Goal: Transaction & Acquisition: Purchase product/service

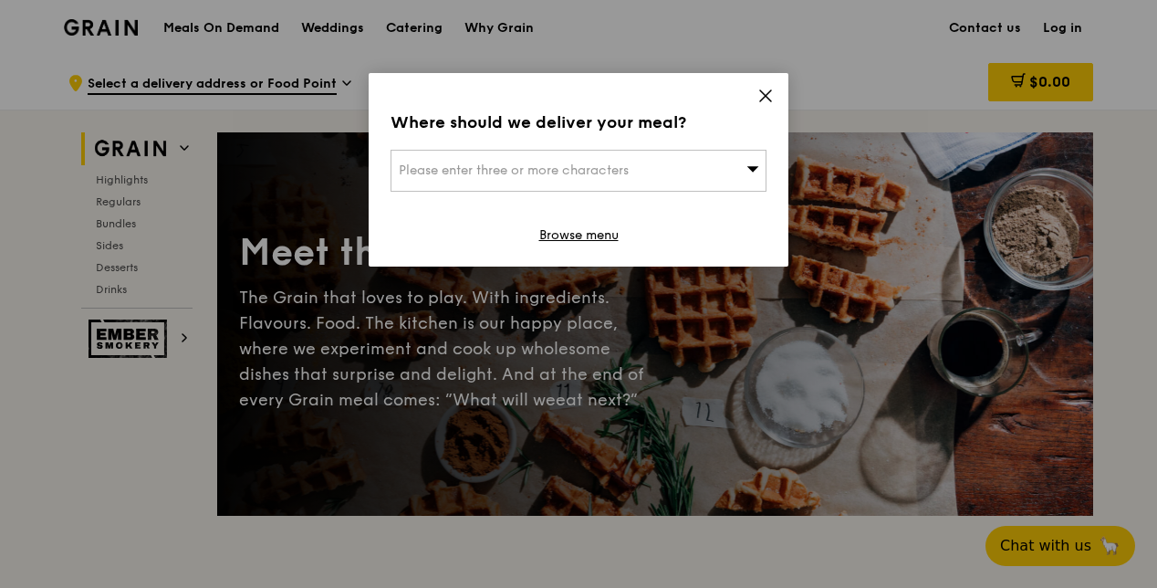
click at [770, 99] on icon at bounding box center [766, 96] width 16 height 16
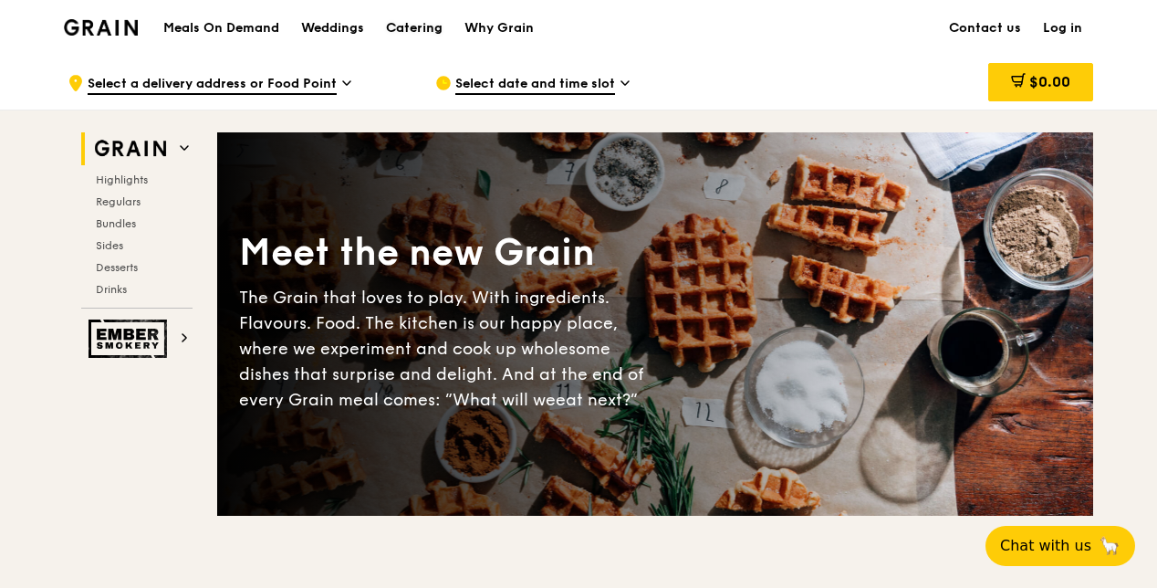
click at [406, 26] on div "Catering" at bounding box center [414, 28] width 57 height 55
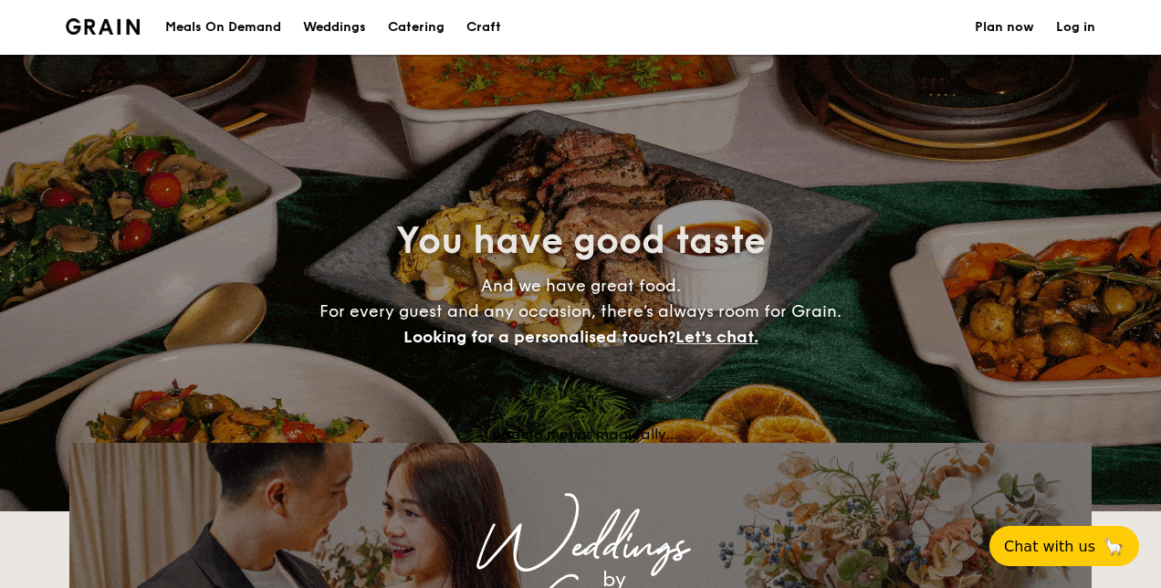
select select
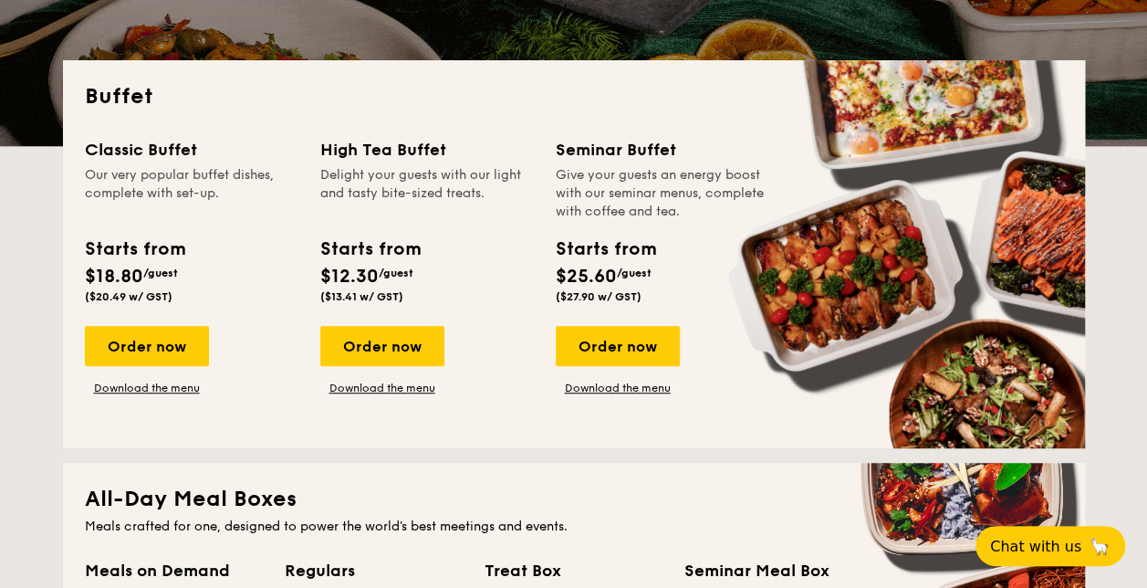
scroll to position [730, 0]
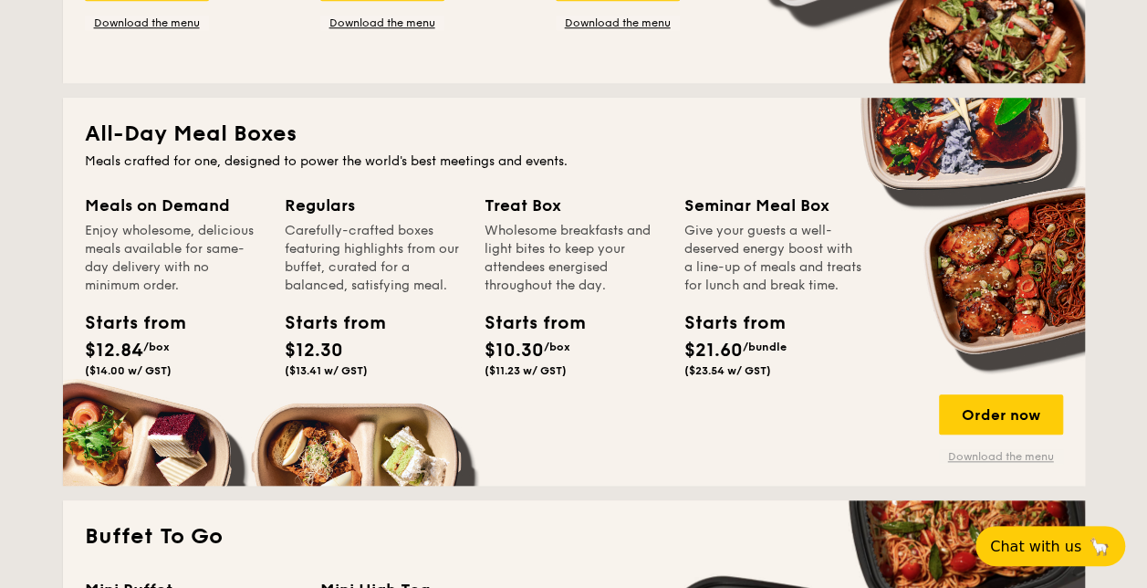
click at [1010, 460] on link "Download the menu" at bounding box center [1001, 456] width 124 height 15
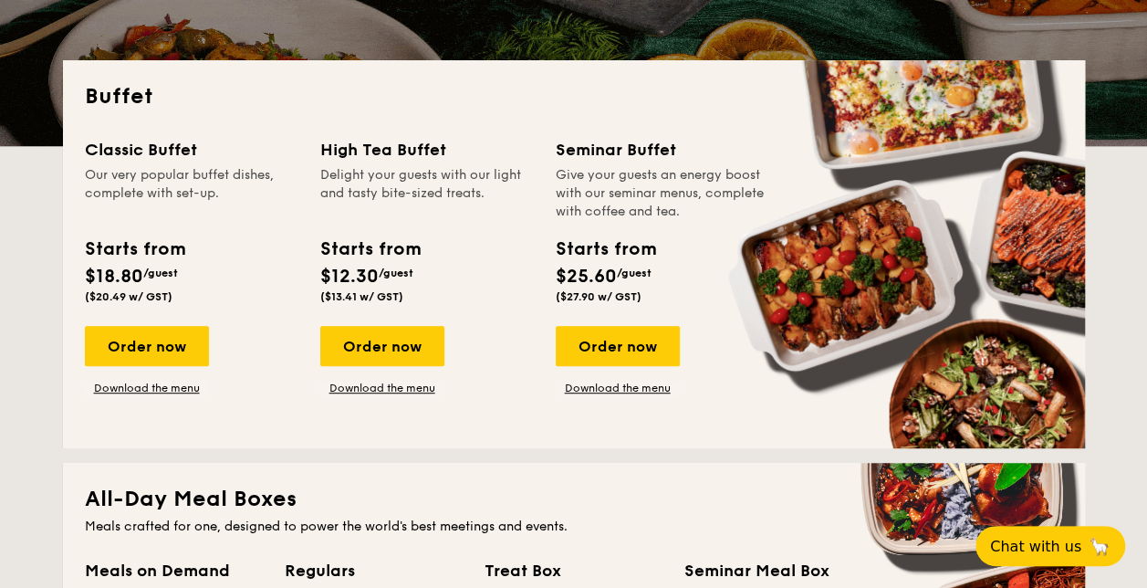
scroll to position [0, 0]
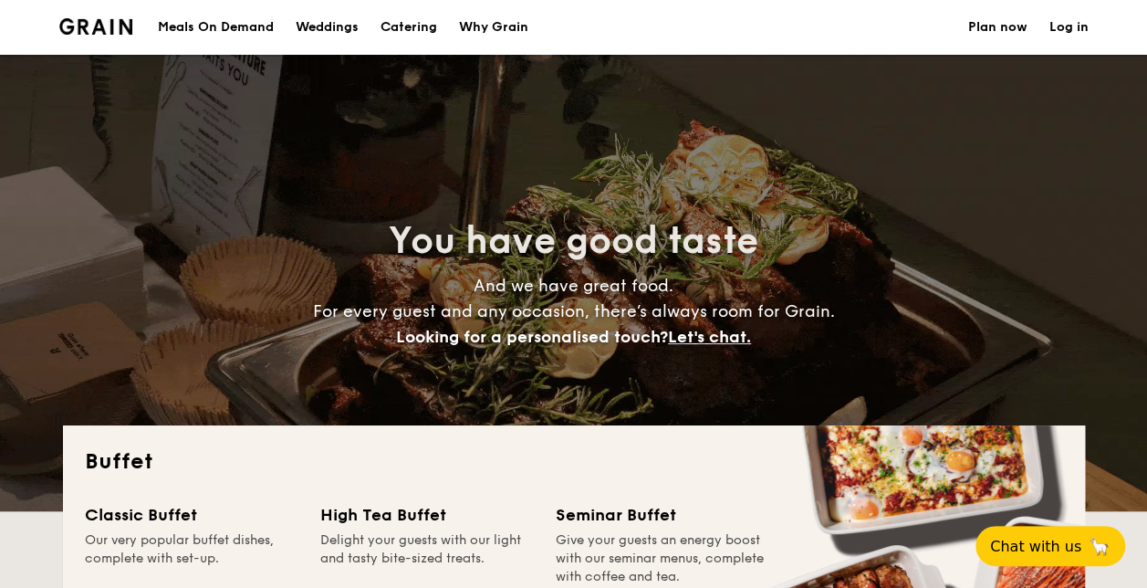
click at [216, 26] on div "Meals On Demand" at bounding box center [216, 27] width 116 height 55
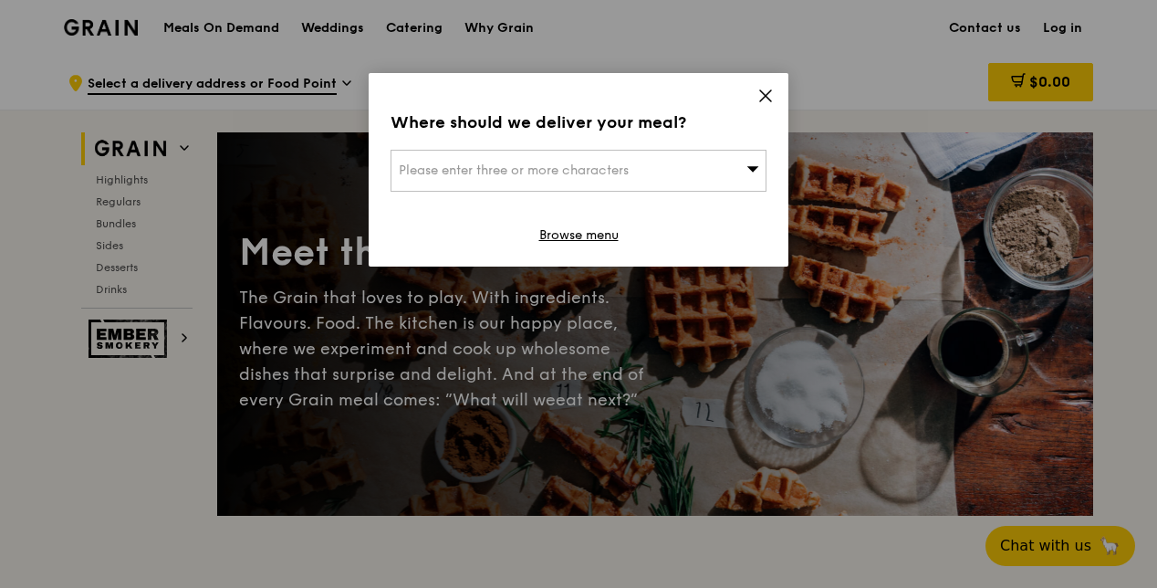
click at [756, 92] on div "Where should we deliver your meal? Please enter three or more characters Browse…" at bounding box center [579, 170] width 420 height 194
click at [753, 99] on div "Where should we deliver your meal? Please enter three or more characters Browse…" at bounding box center [579, 170] width 420 height 194
click at [769, 101] on icon at bounding box center [766, 96] width 16 height 16
